Goal: Navigation & Orientation: Find specific page/section

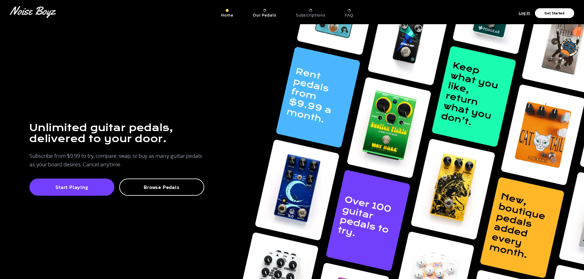
click at [262, 15] on p "Our Pedals" at bounding box center [264, 16] width 23 height 6
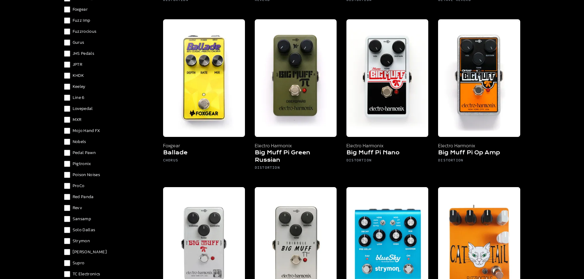
scroll to position [368, 0]
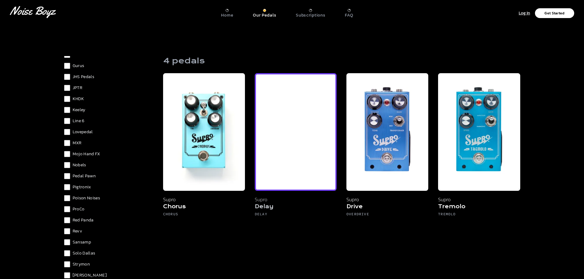
click at [315, 164] on img at bounding box center [296, 132] width 82 height 118
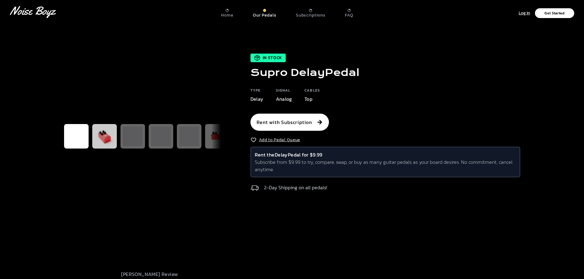
click at [110, 146] on img at bounding box center [105, 137] width 20 height 20
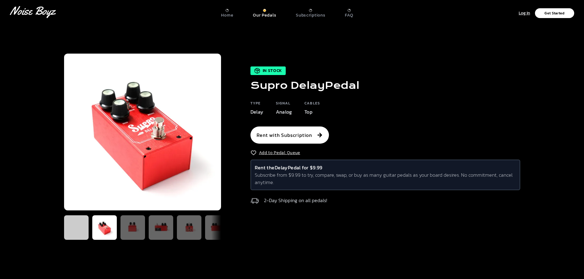
click at [78, 232] on img at bounding box center [77, 228] width 20 height 20
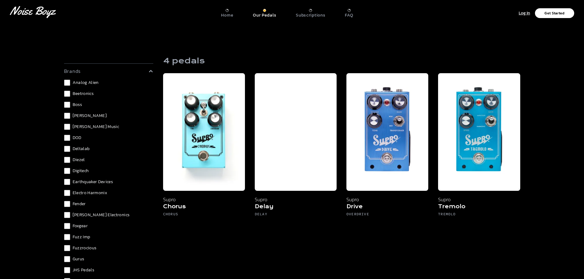
scroll to position [215, 0]
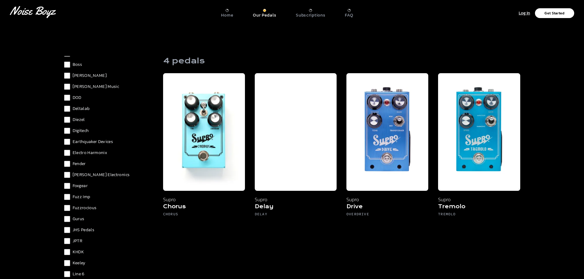
click at [228, 12] on div at bounding box center [227, 10] width 3 height 3
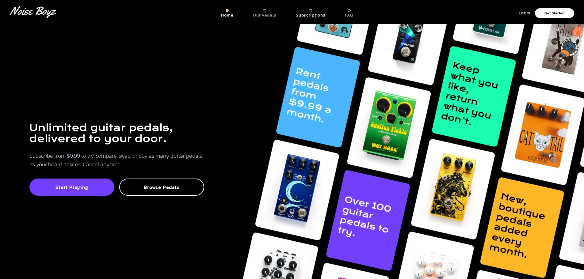
click at [307, 13] on p "Subscriptions" at bounding box center [310, 16] width 29 height 6
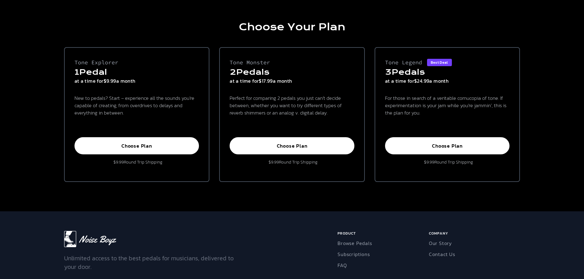
scroll to position [80, 0]
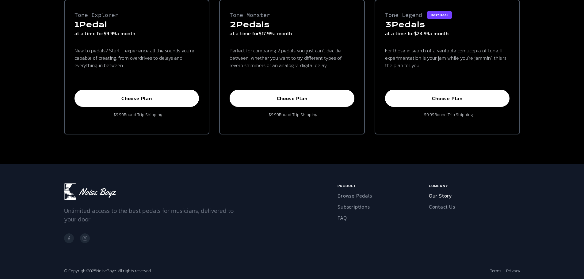
click at [446, 198] on link "Our Story" at bounding box center [440, 195] width 23 height 7
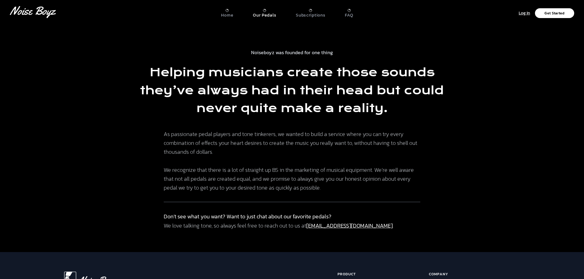
click at [267, 14] on p "Our Pedals" at bounding box center [264, 16] width 23 height 6
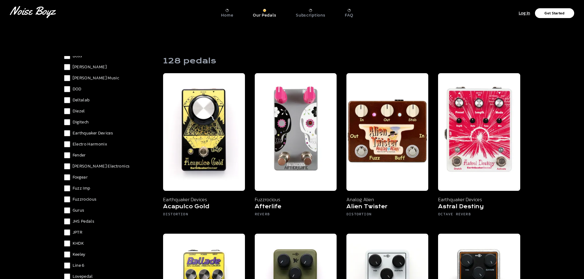
scroll to position [245, 0]
